Goal: Transaction & Acquisition: Purchase product/service

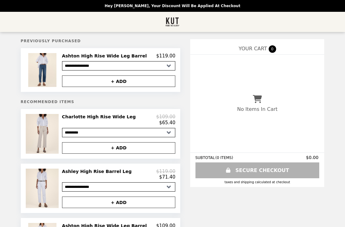
select select "*********"
select select "********"
